Goal: Transaction & Acquisition: Purchase product/service

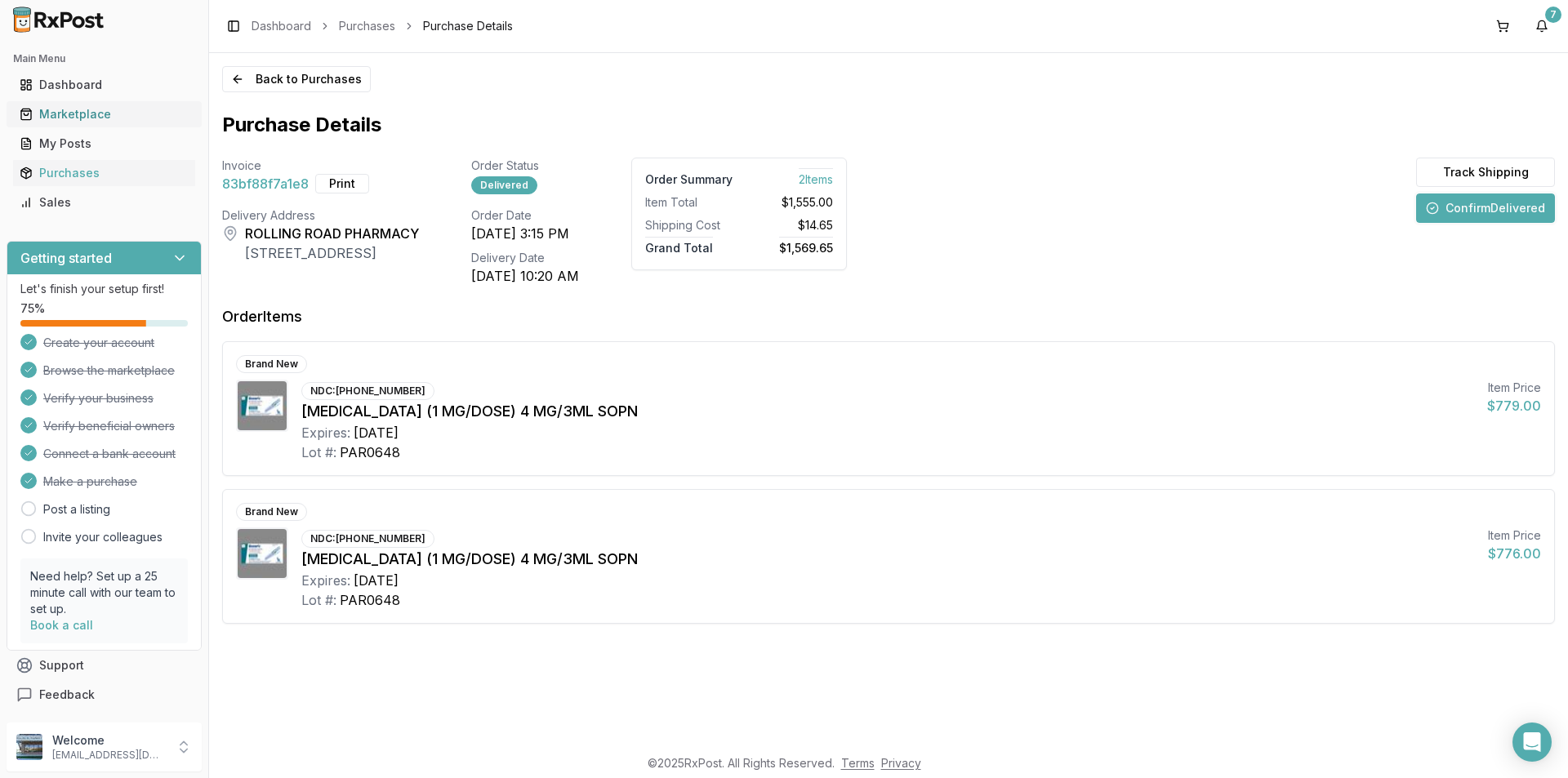
click at [78, 106] on div "Marketplace" at bounding box center [103, 114] width 169 height 16
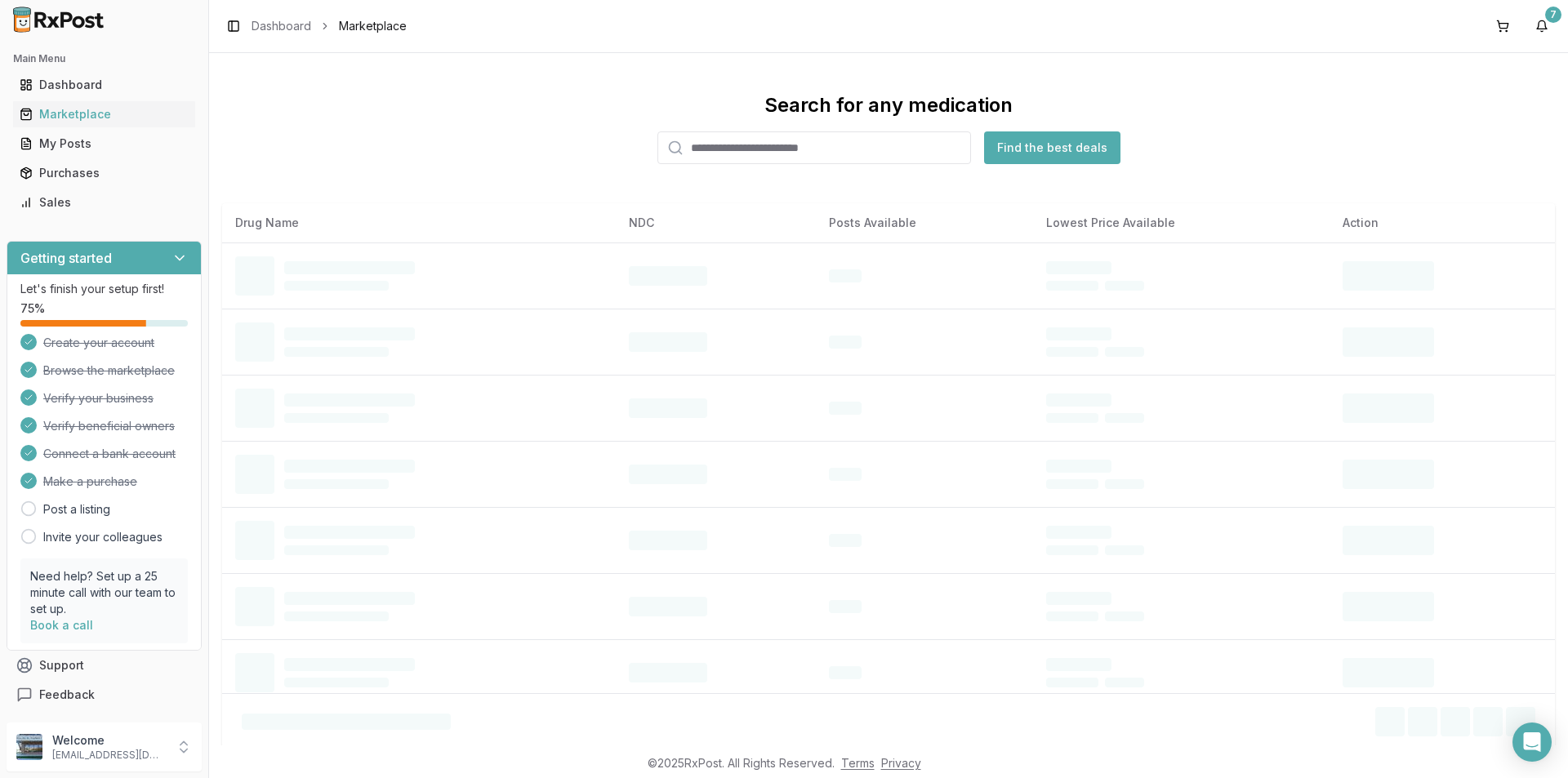
click at [753, 153] on input "search" at bounding box center [814, 147] width 314 height 33
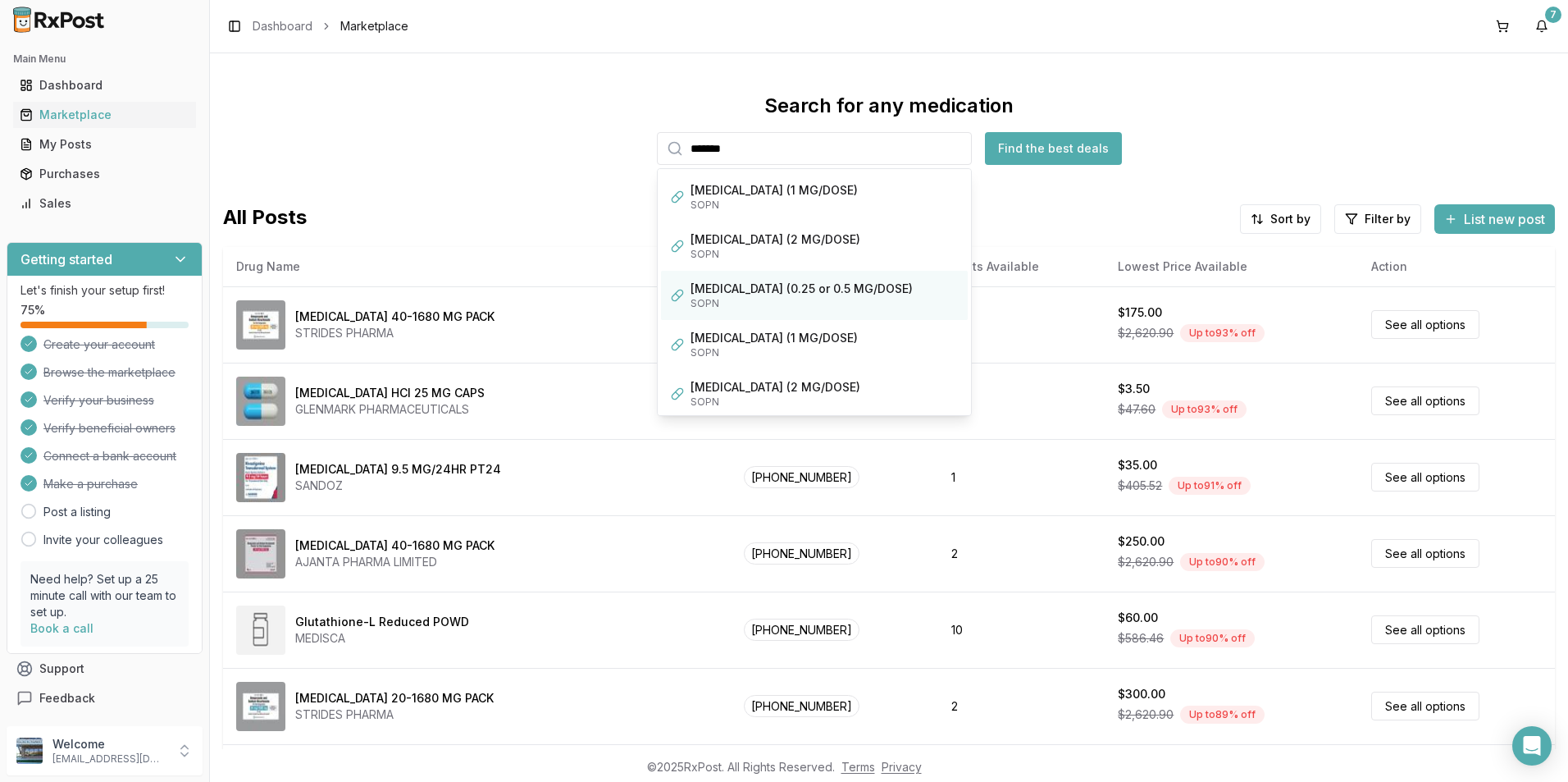
click at [767, 294] on div "[MEDICAL_DATA] (0.25 or 0.5 MG/DOSE)" at bounding box center [824, 288] width 267 height 16
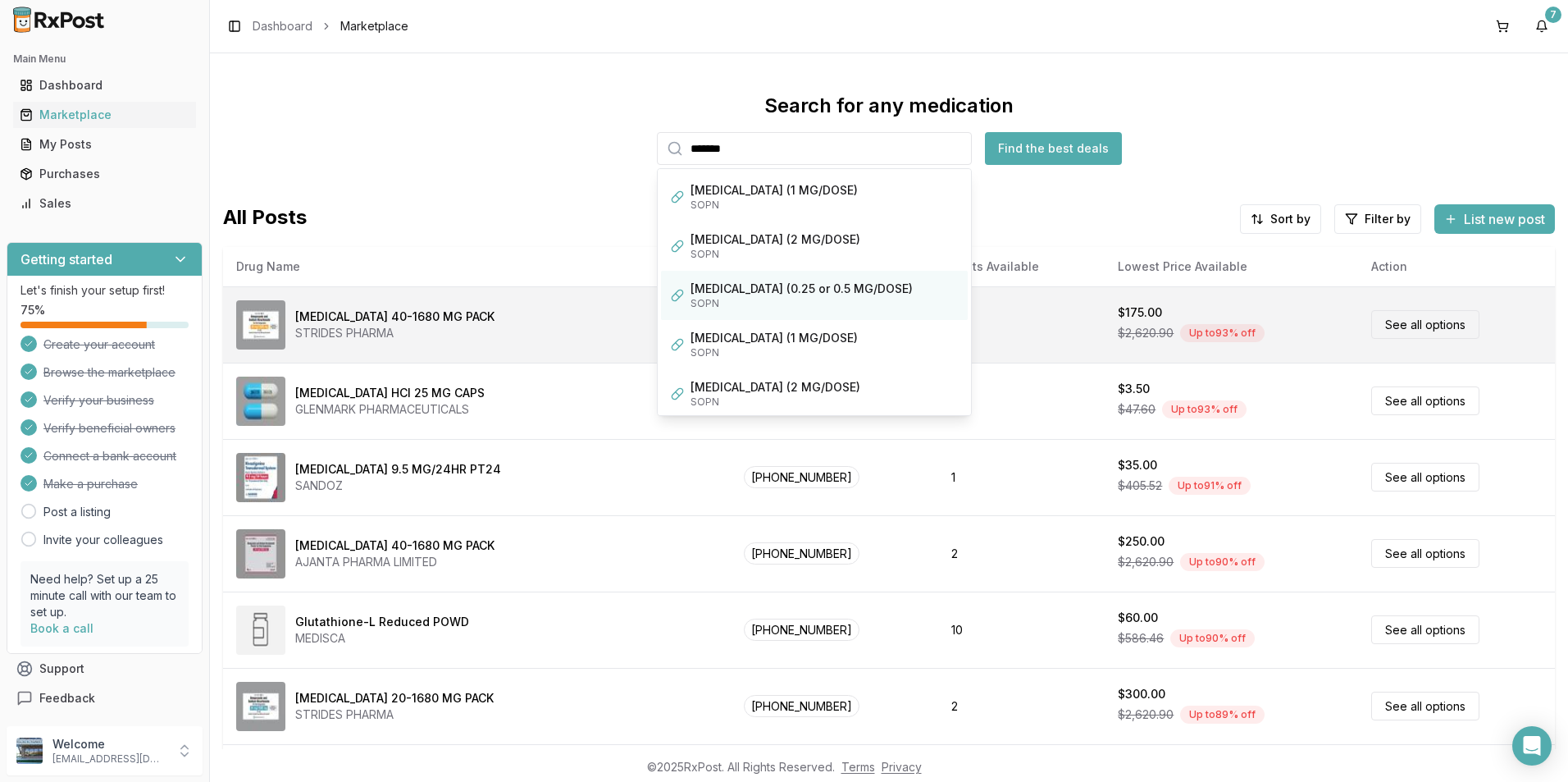
type input "**********"
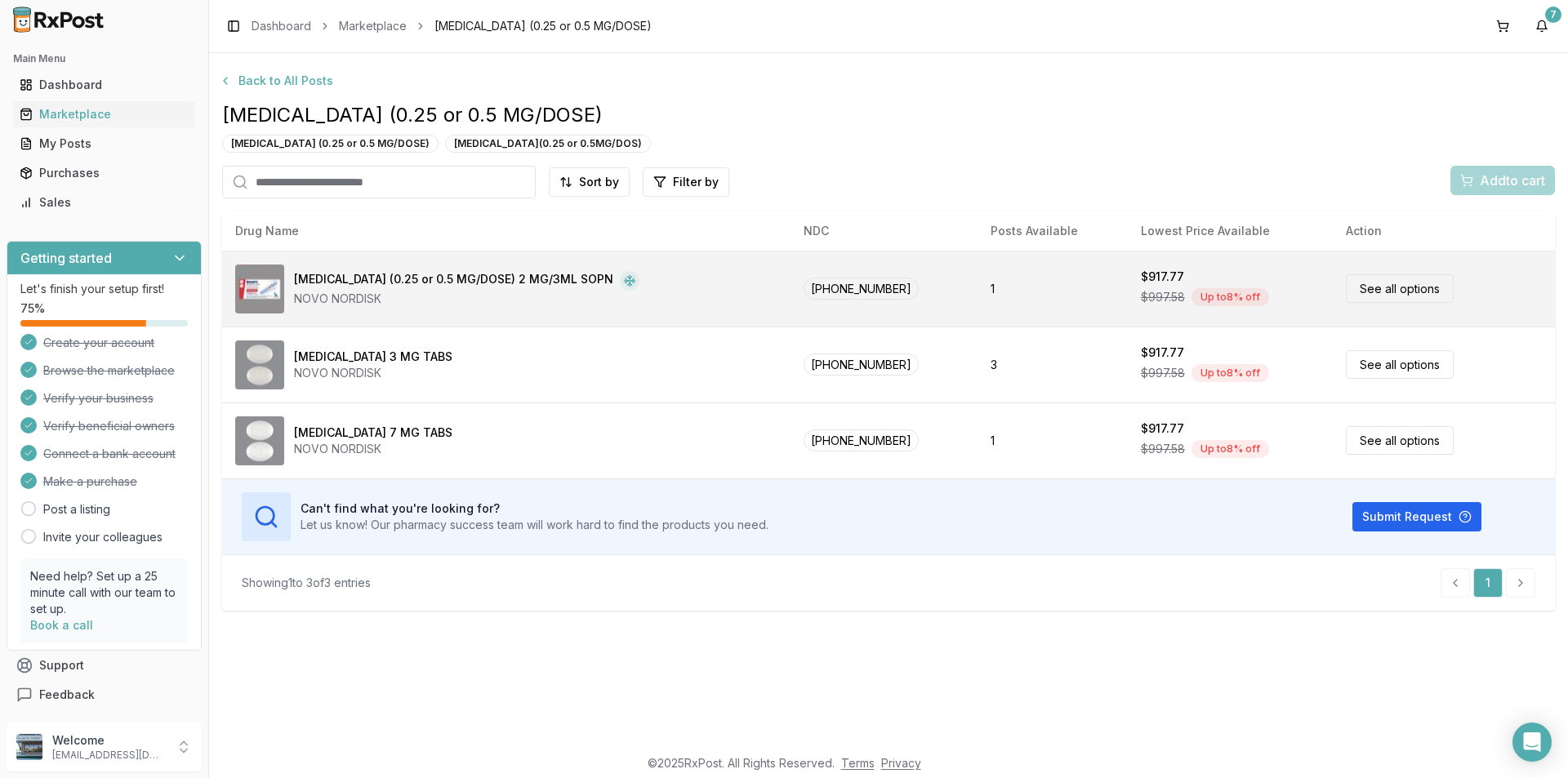
click at [1389, 287] on link "See all options" at bounding box center [1399, 289] width 108 height 29
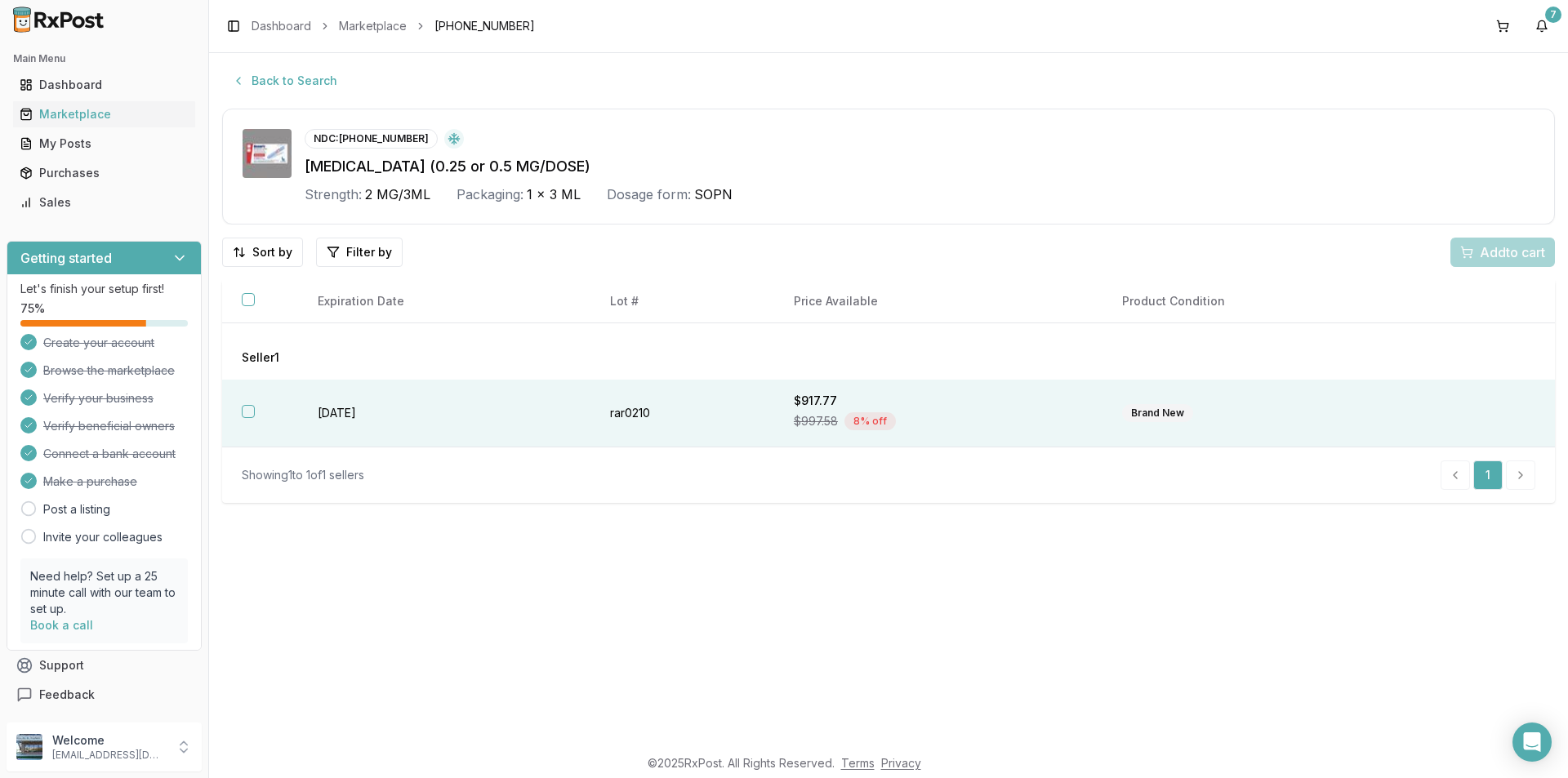
click at [246, 409] on button "button" at bounding box center [248, 412] width 13 height 13
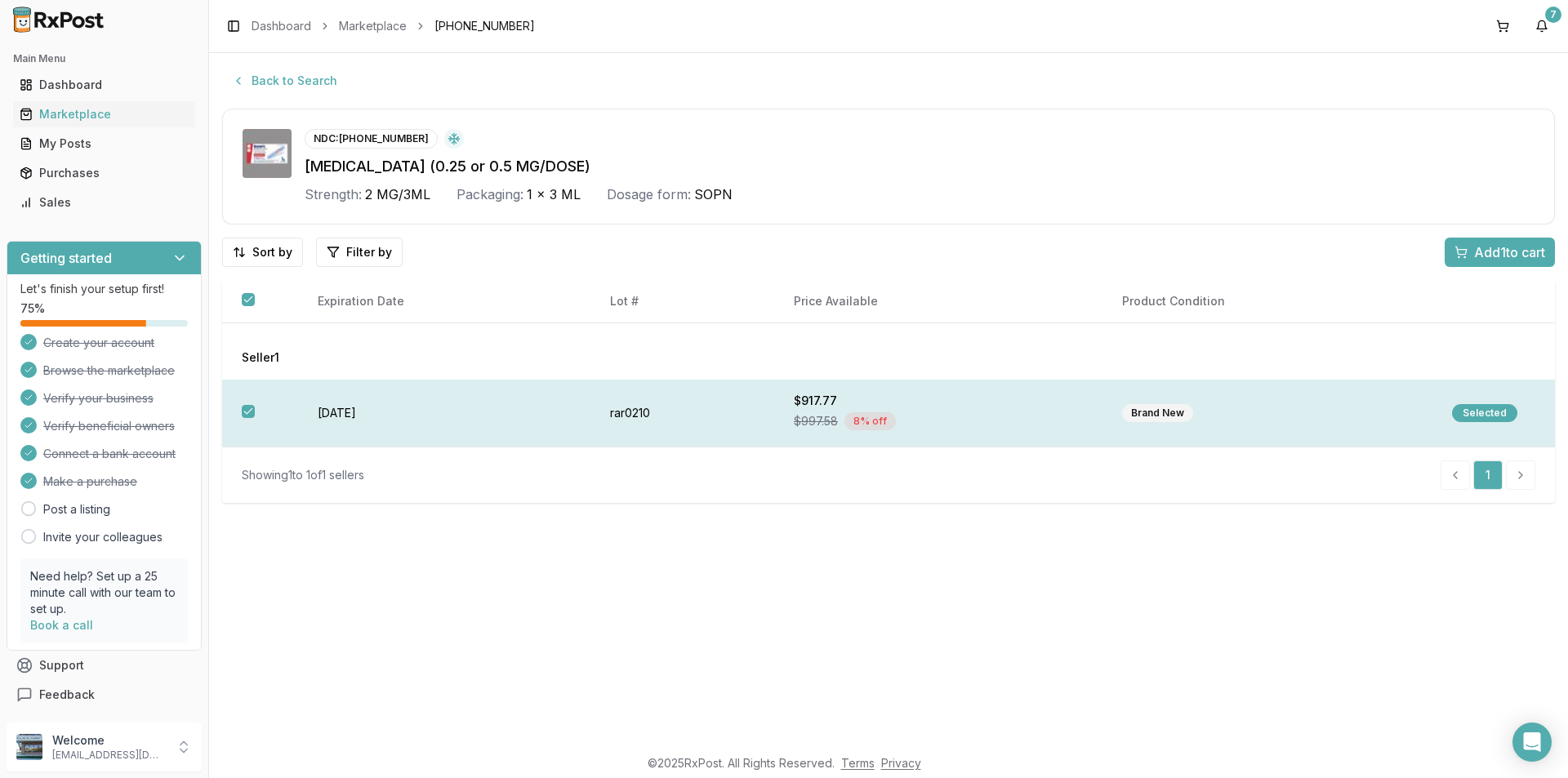
click at [1495, 411] on div "Selected" at bounding box center [1484, 413] width 65 height 18
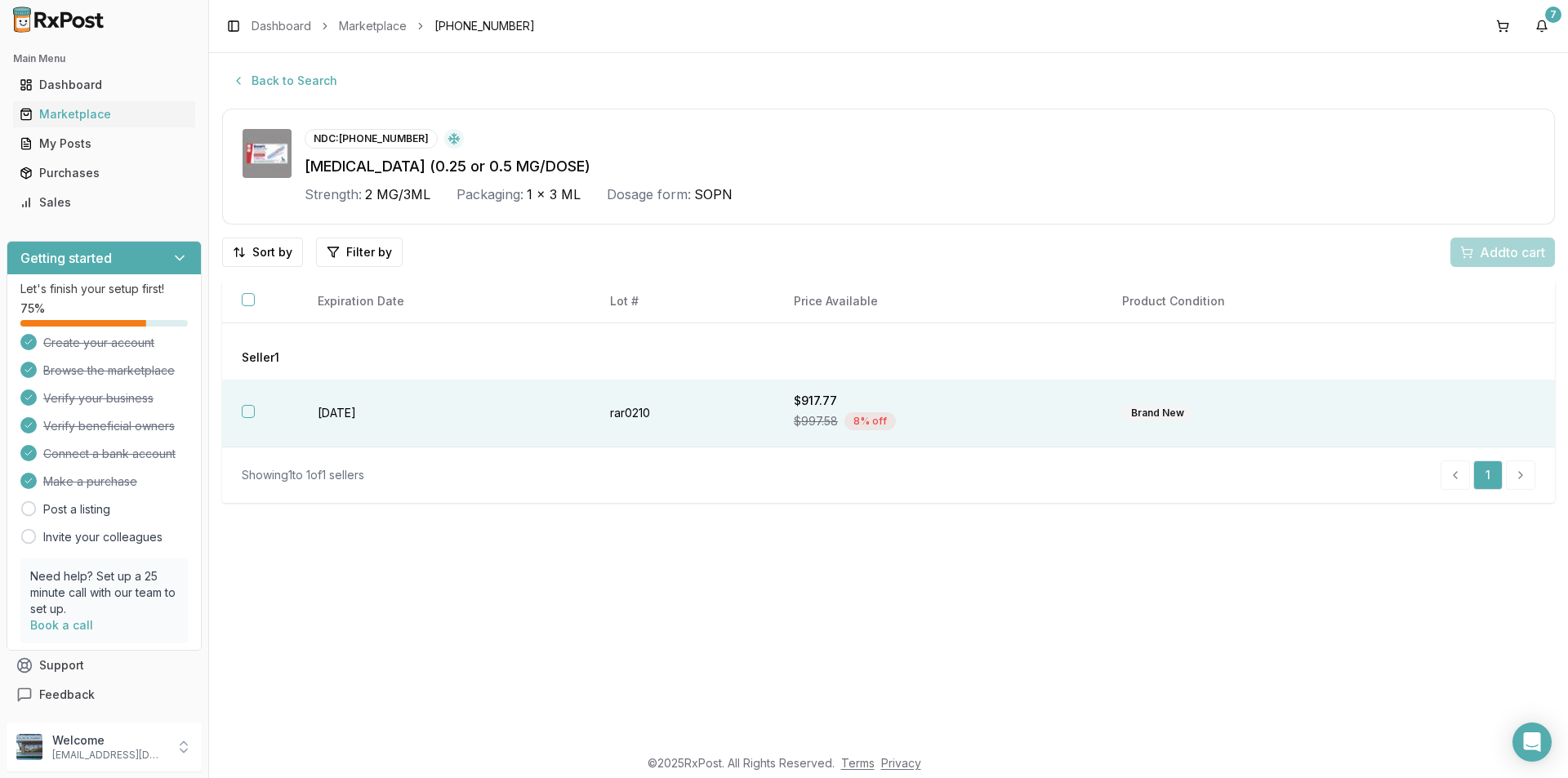
click at [1505, 253] on div "Add to cart" at bounding box center [1503, 252] width 105 height 30
click at [249, 412] on button "button" at bounding box center [248, 412] width 13 height 13
click at [1492, 246] on span "Add 1 to cart" at bounding box center [1509, 252] width 71 height 19
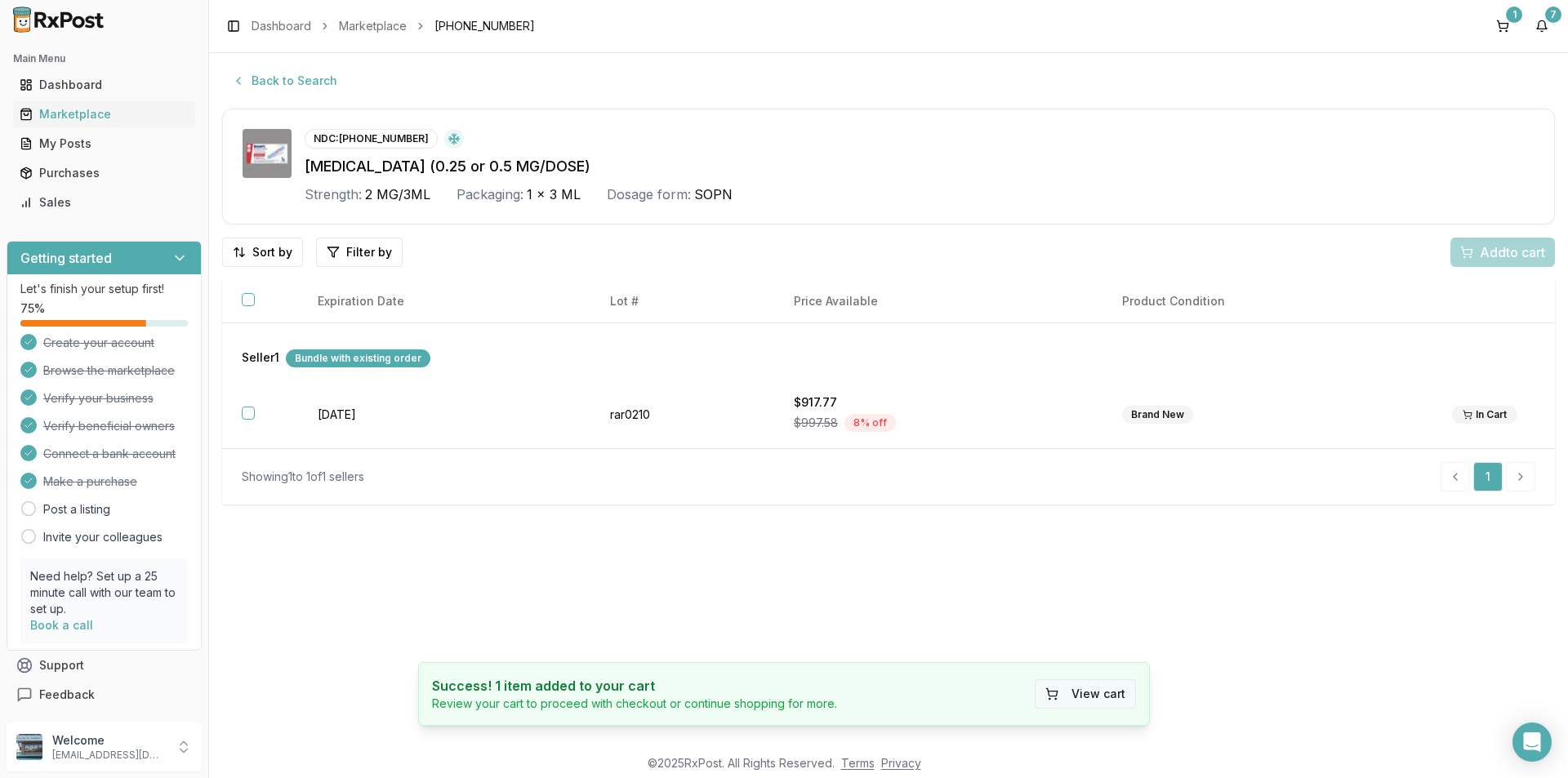
click at [1080, 694] on button "View cart" at bounding box center [1085, 693] width 101 height 30
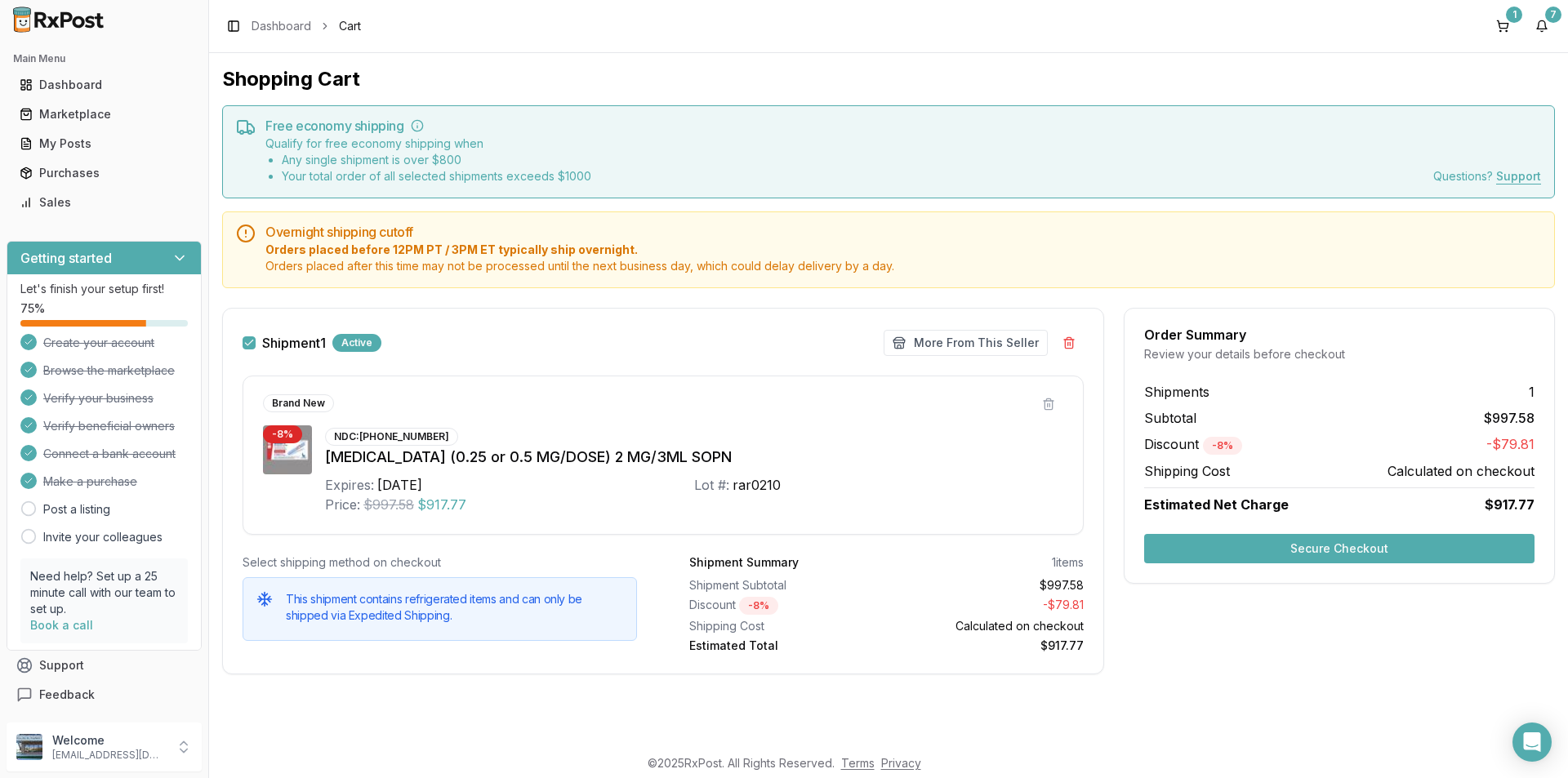
click at [1345, 546] on button "Secure Checkout" at bounding box center [1339, 548] width 390 height 30
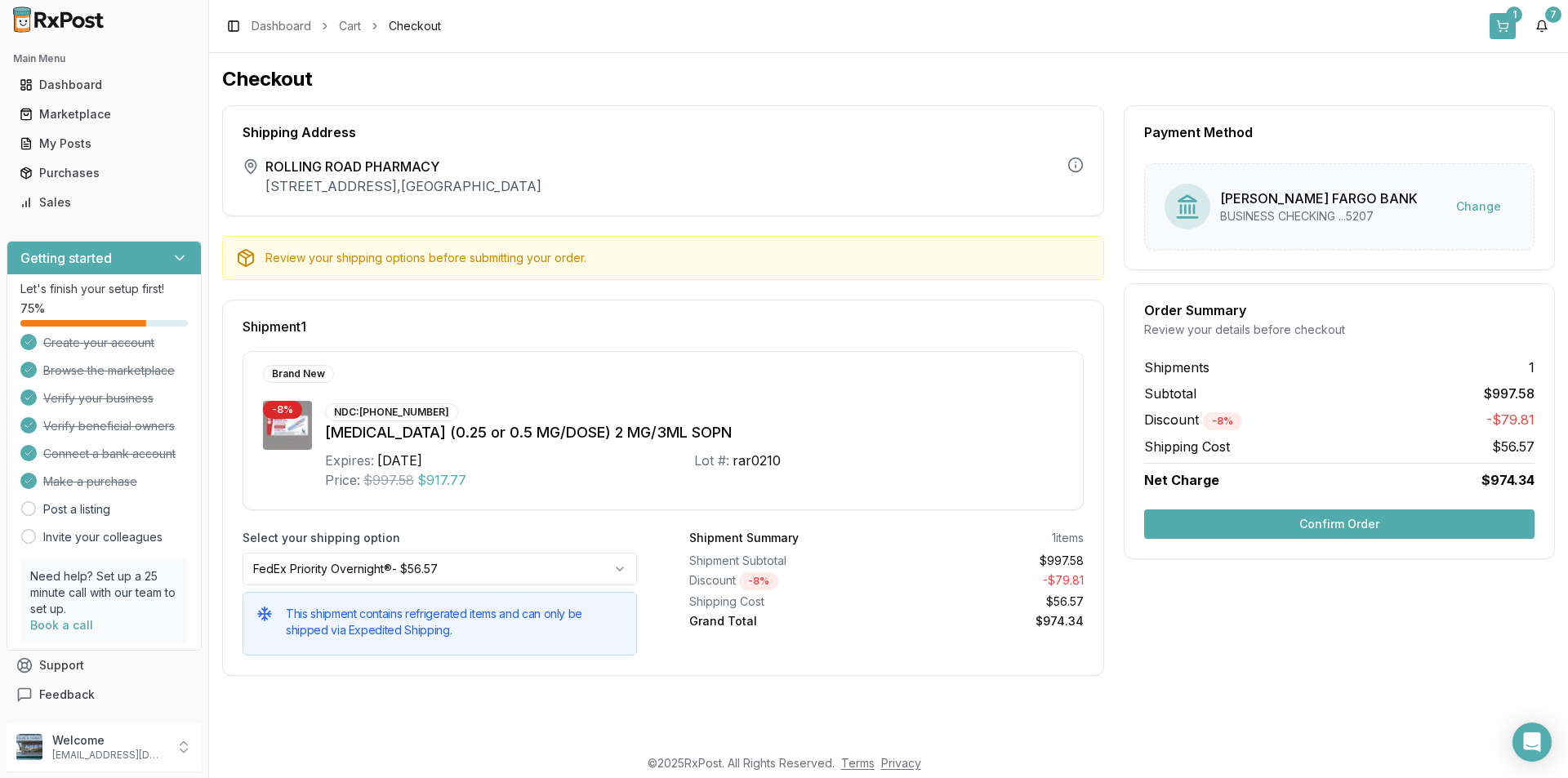
click at [1498, 21] on button "1" at bounding box center [1502, 26] width 26 height 26
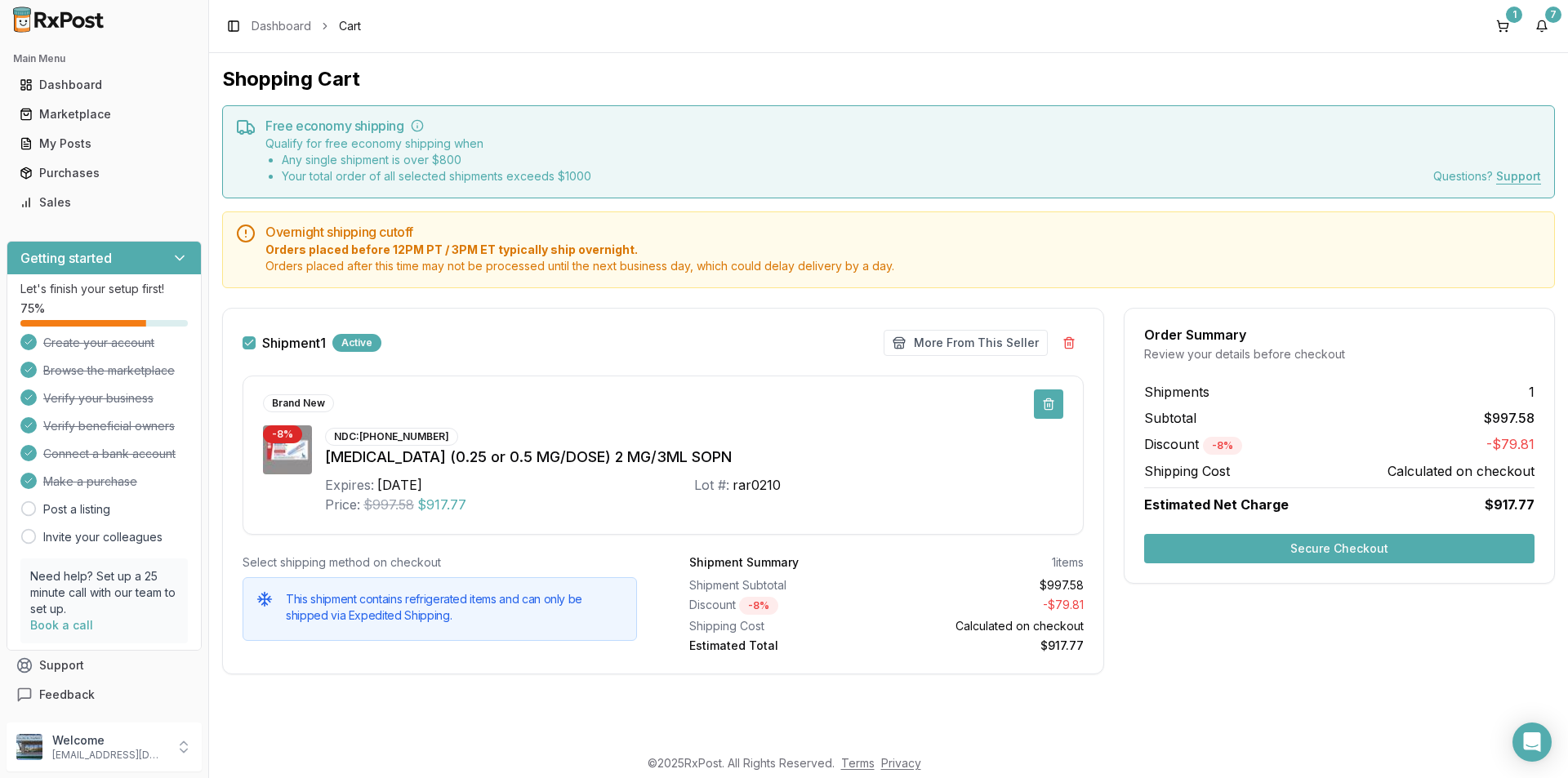
click at [1049, 400] on button at bounding box center [1048, 403] width 30 height 30
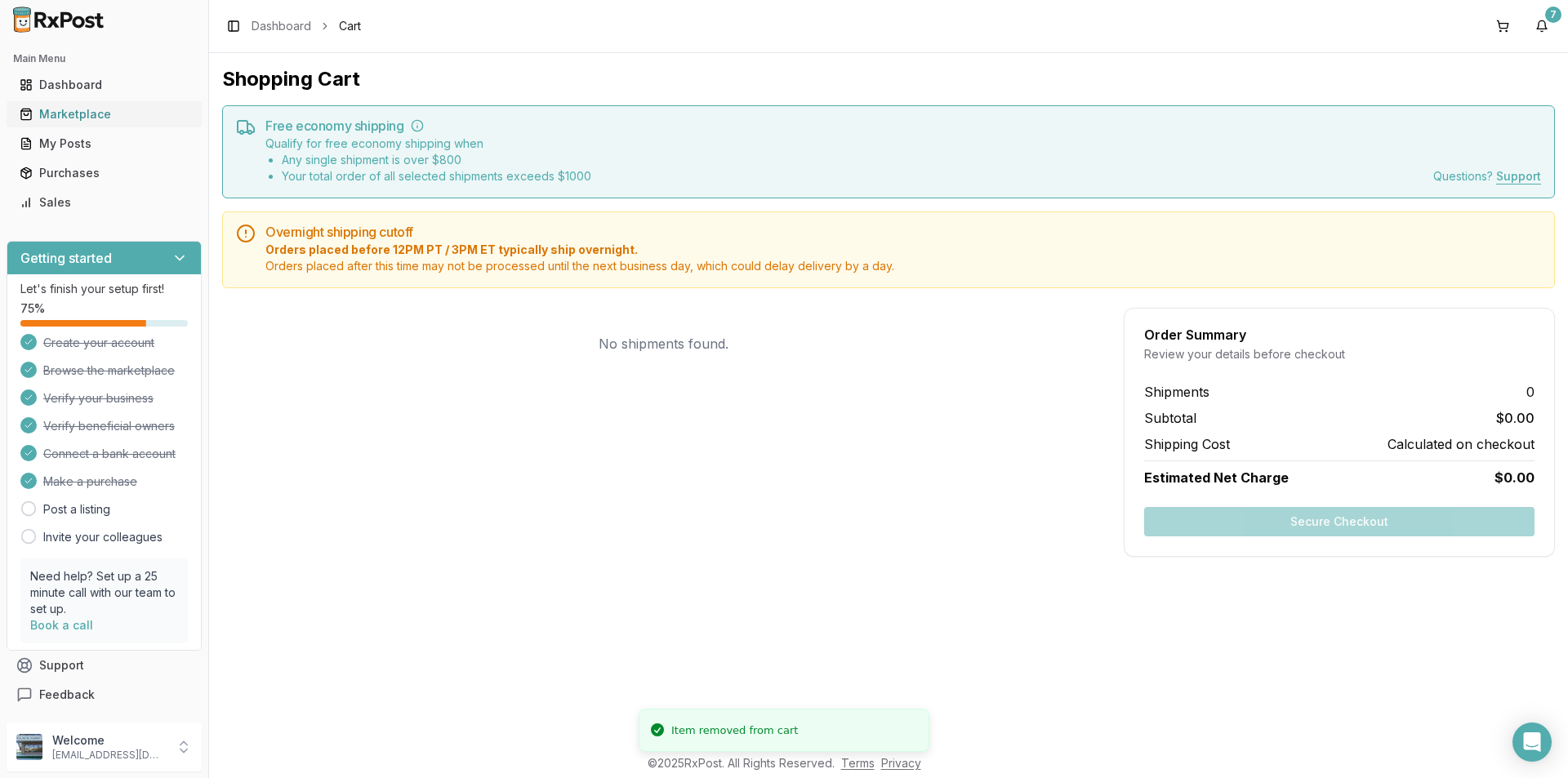
click at [78, 105] on link "Marketplace" at bounding box center [104, 114] width 182 height 30
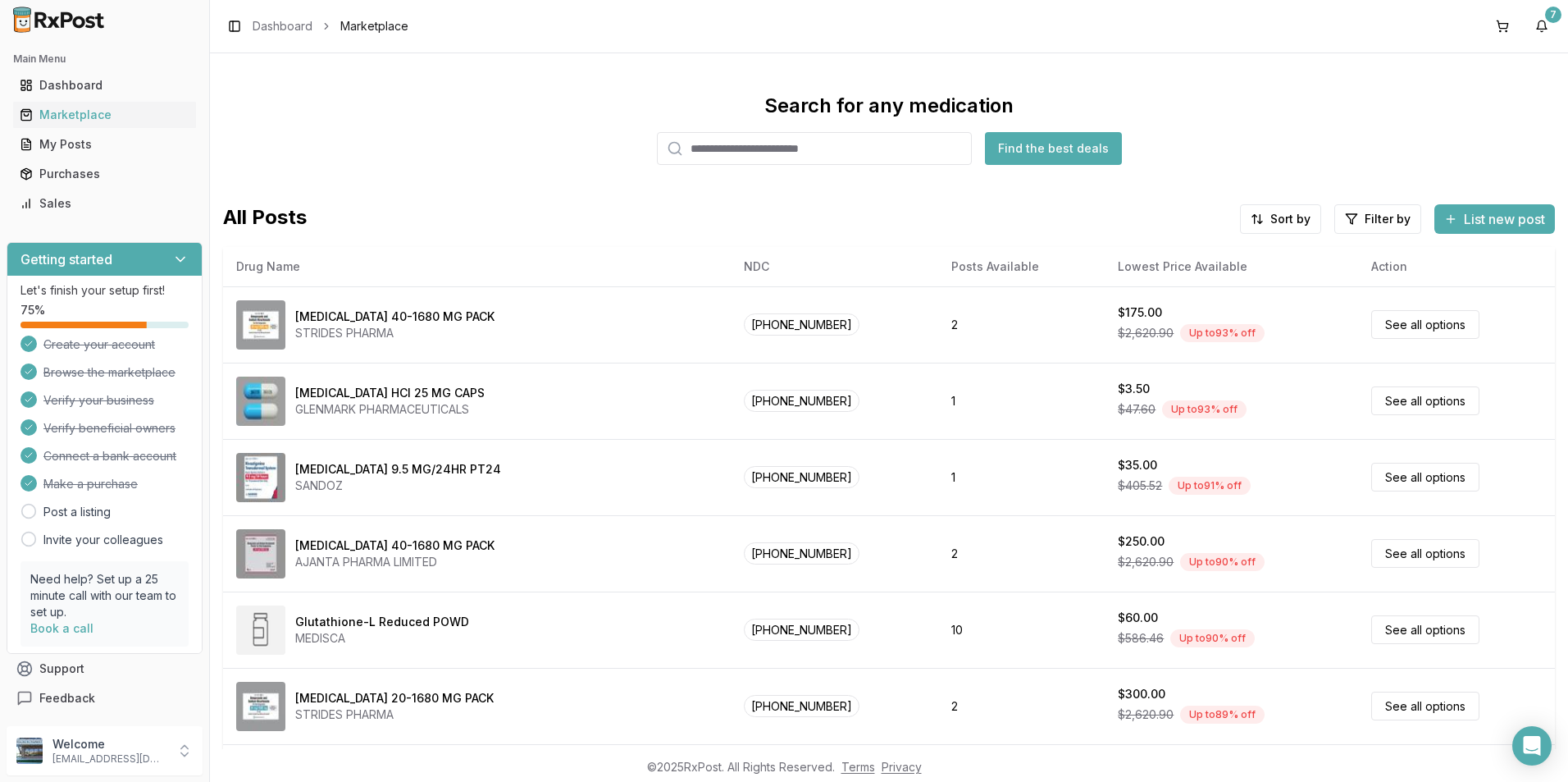
click at [714, 146] on input "search" at bounding box center [814, 148] width 315 height 33
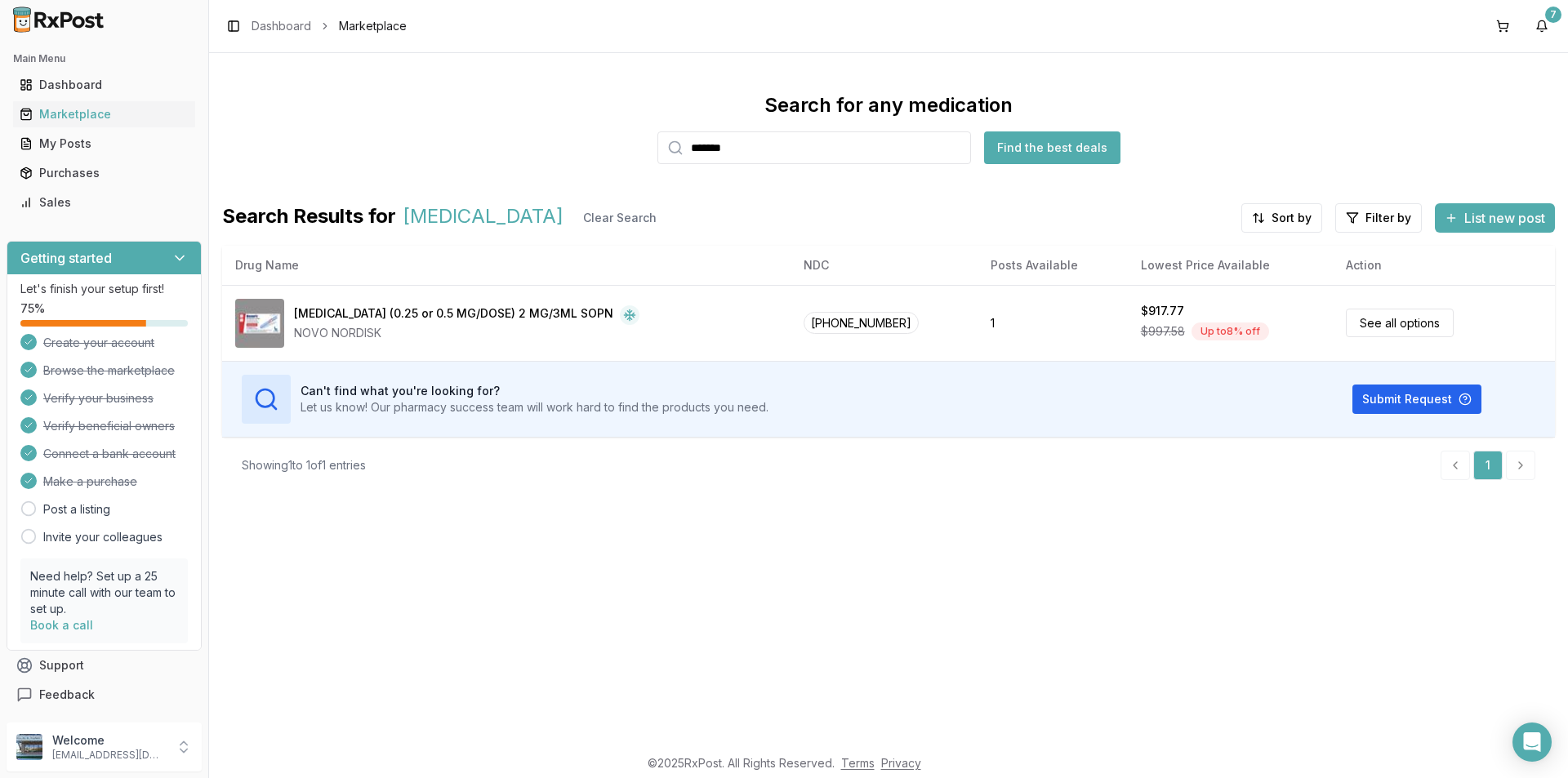
type input "*******"
